Goal: Find specific page/section: Find specific page/section

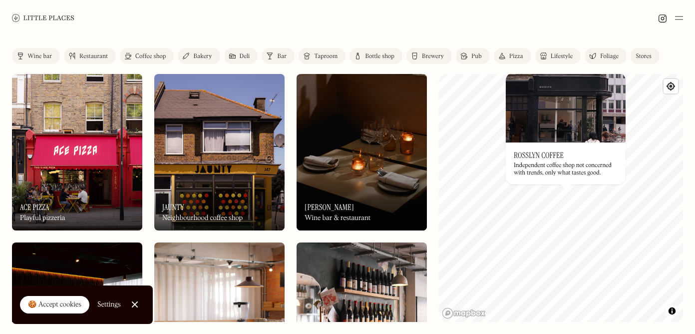
click at [551, 150] on h3 "Rosslyn Coffee" at bounding box center [539, 154] width 50 height 9
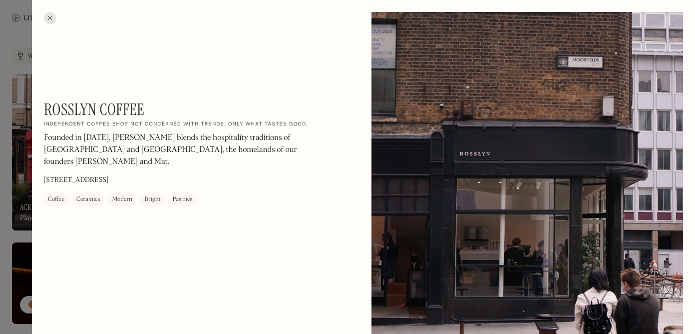
click at [47, 21] on div at bounding box center [50, 18] width 12 height 12
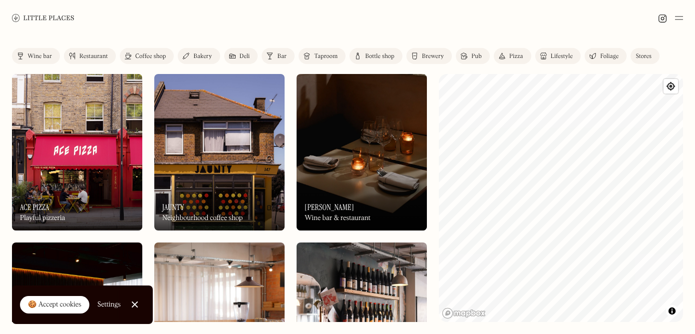
scroll to position [810, 0]
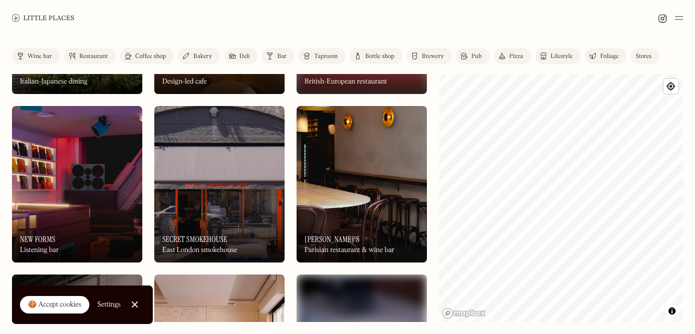
click at [92, 55] on div "Restaurant" at bounding box center [93, 56] width 28 height 6
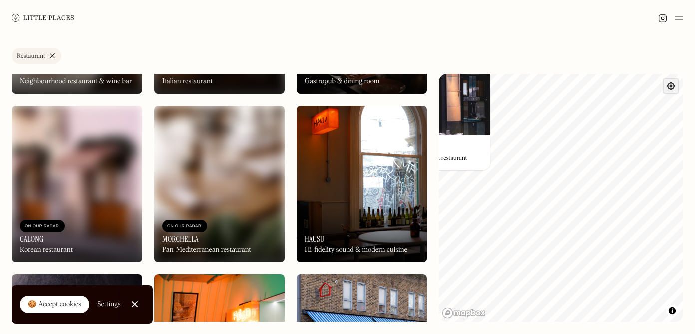
click at [671, 87] on span "Find my location" at bounding box center [671, 86] width 14 height 14
